Goal: Find specific page/section

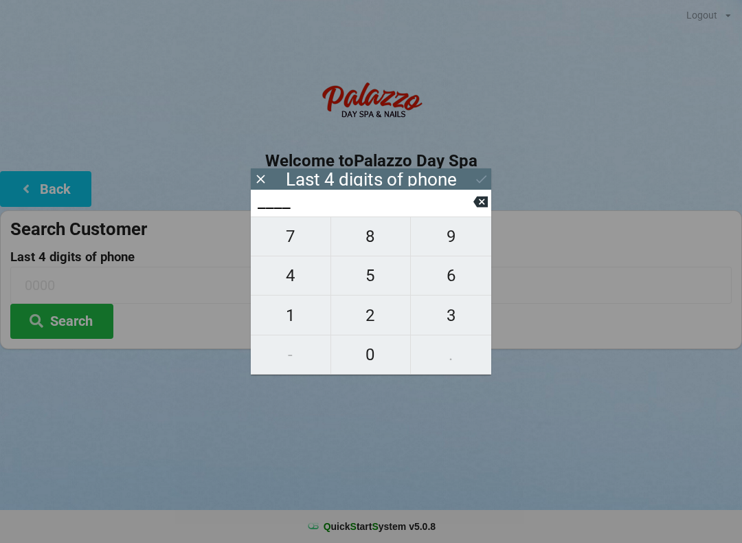
click at [297, 283] on span "4" at bounding box center [291, 275] width 80 height 29
type input "4___"
click at [451, 282] on span "6" at bounding box center [451, 275] width 80 height 29
type input "46__"
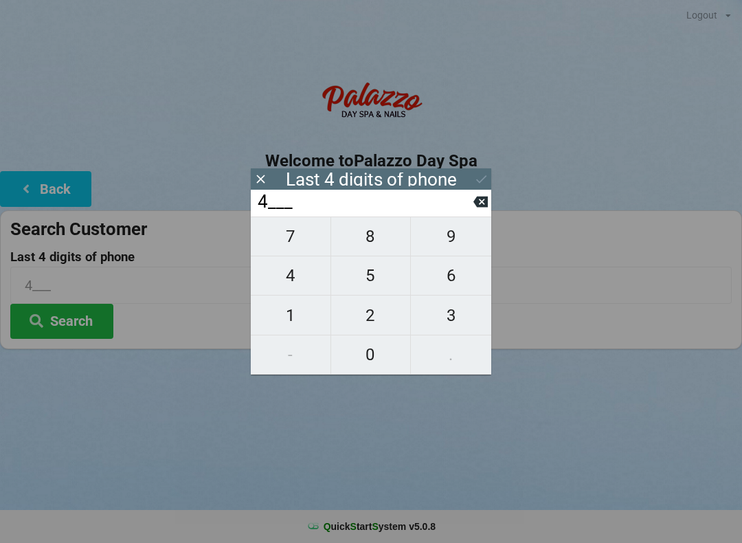
type input "46__"
click at [447, 249] on span "9" at bounding box center [451, 236] width 80 height 29
type input "469_"
click at [291, 290] on span "4" at bounding box center [291, 275] width 80 height 29
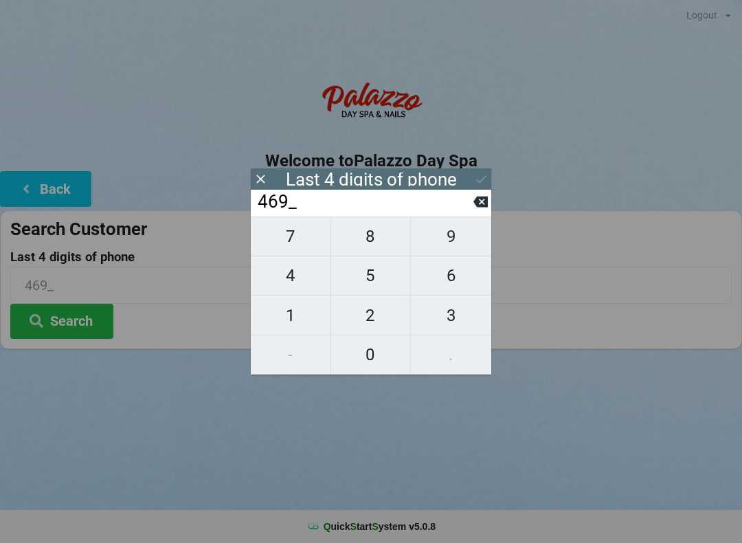
type input "4694"
click at [474, 178] on icon at bounding box center [481, 179] width 14 height 14
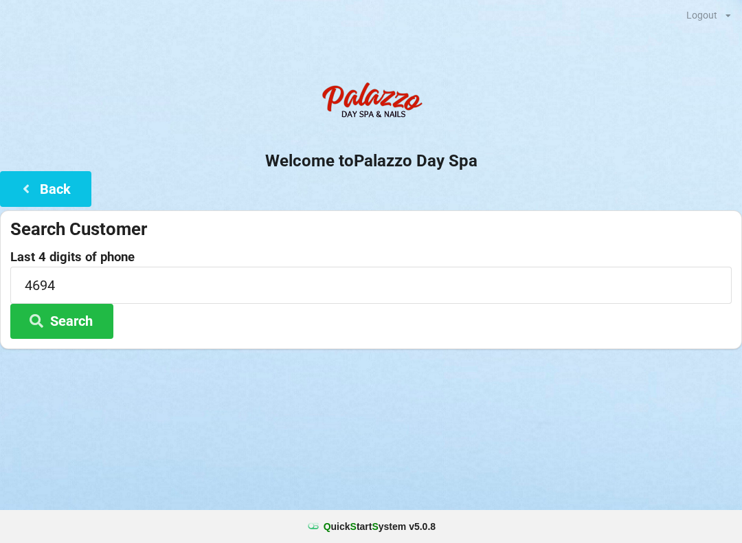
click at [97, 327] on button "Search" at bounding box center [61, 321] width 103 height 35
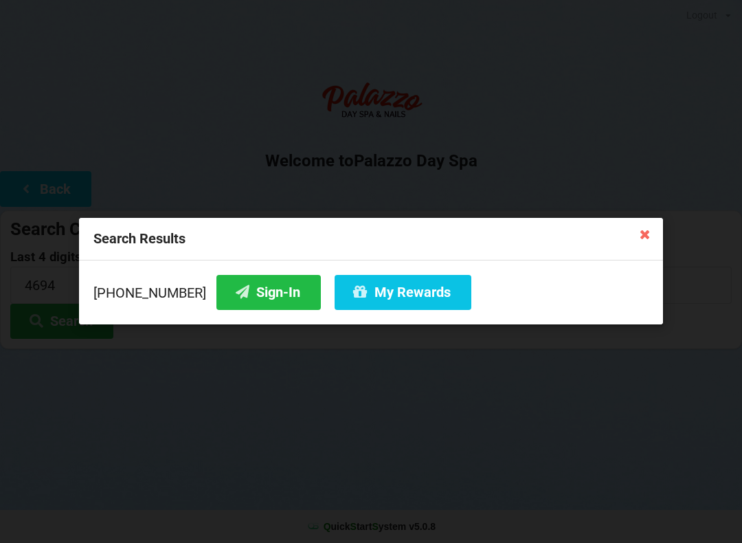
click at [246, 295] on button "Sign-In" at bounding box center [268, 292] width 104 height 35
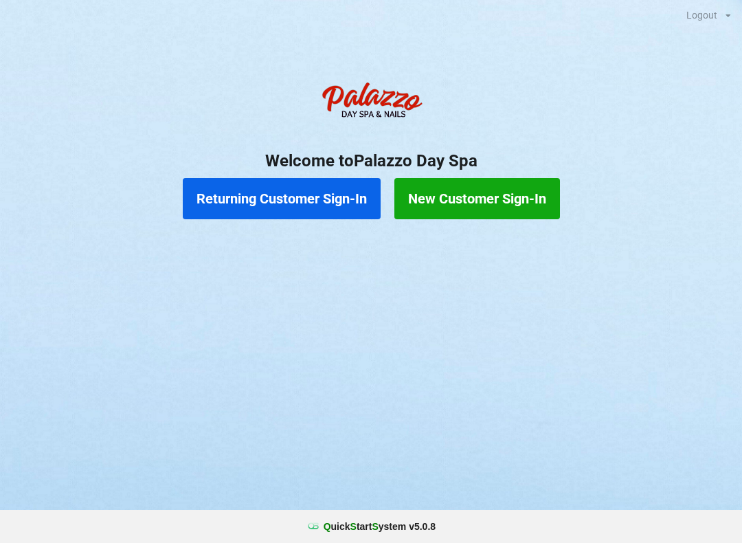
click at [319, 198] on button "Returning Customer Sign-In" at bounding box center [282, 198] width 198 height 41
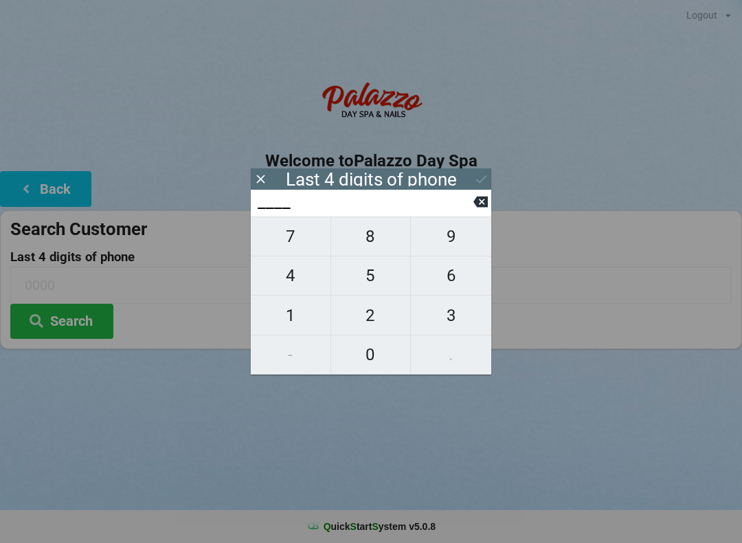
click at [448, 243] on span "9" at bounding box center [451, 236] width 80 height 29
type input "9___"
click at [295, 318] on span "1" at bounding box center [291, 315] width 80 height 29
type input "91__"
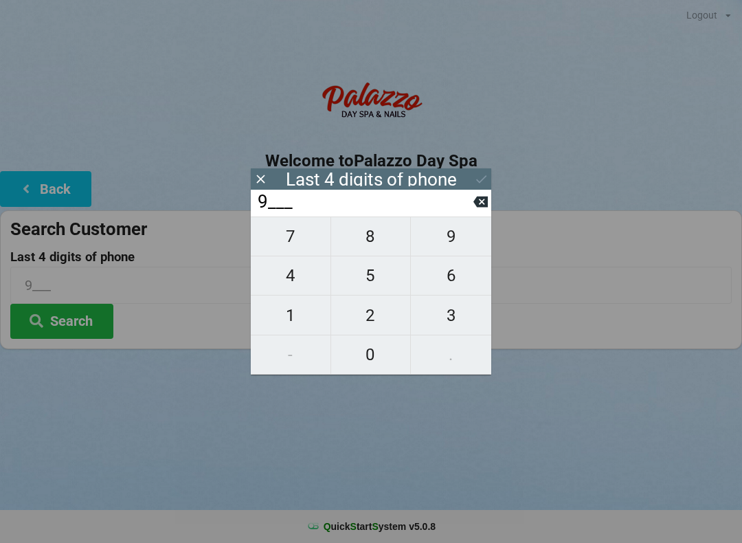
type input "91__"
click at [448, 275] on span "6" at bounding box center [451, 275] width 80 height 29
type input "916_"
click at [454, 315] on span "3" at bounding box center [451, 315] width 80 height 29
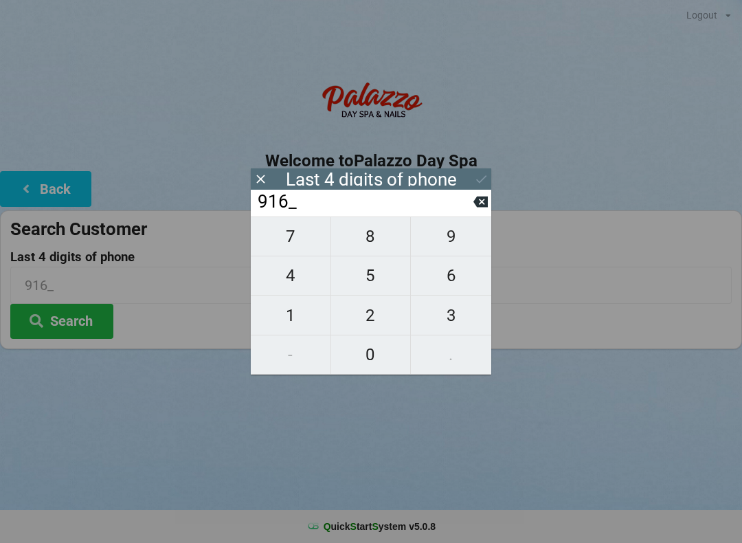
type input "9163"
click at [475, 181] on icon at bounding box center [481, 179] width 14 height 14
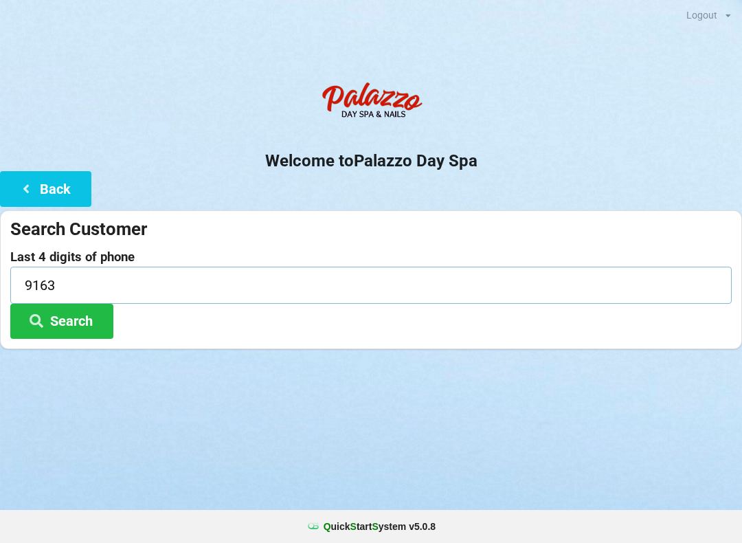
click at [82, 278] on input "9163" at bounding box center [370, 284] width 721 height 36
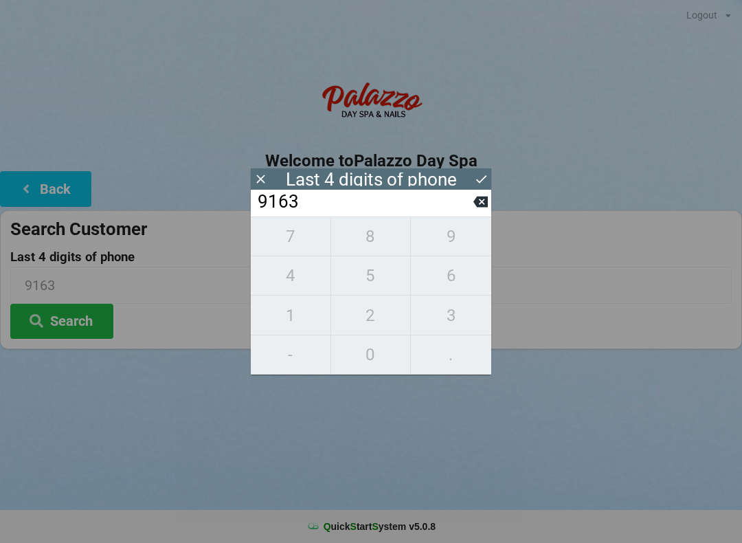
click at [73, 326] on button "Search" at bounding box center [61, 321] width 103 height 35
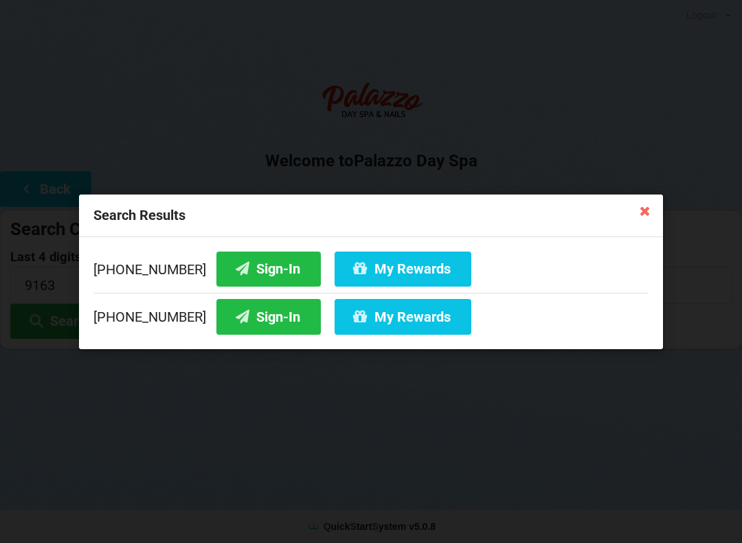
click at [256, 265] on button "Sign-In" at bounding box center [268, 268] width 104 height 35
